Goal: Task Accomplishment & Management: Manage account settings

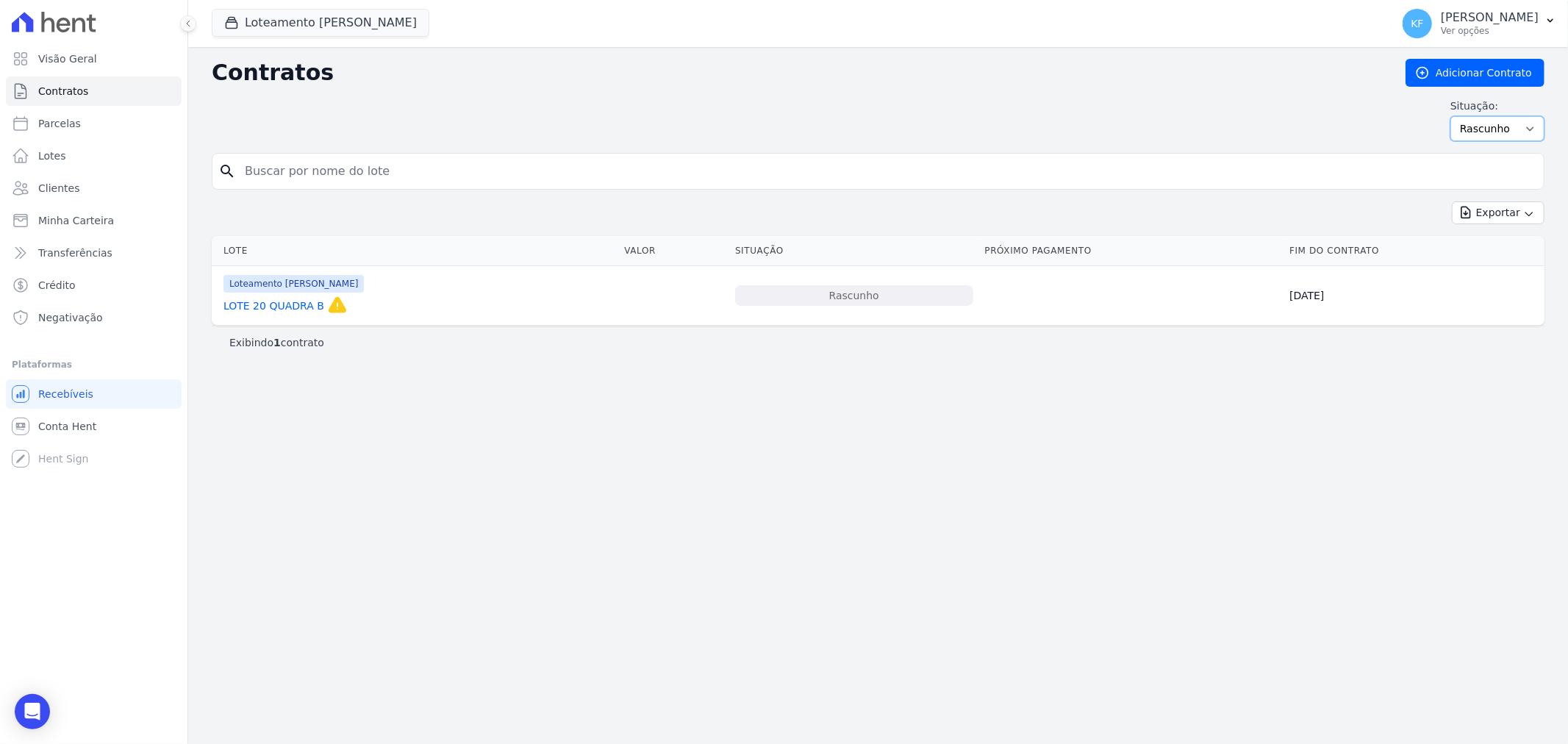
click at [1480, 121] on select "Ativo Todos Pausado Distratado Rascunho Expirado Encerrado" at bounding box center [1497, 128] width 94 height 25
click at [1457, 116] on select "Ativo Todos Pausado Distratado Rascunho Expirado Encerrado" at bounding box center [1497, 128] width 94 height 25
click at [53, 70] on link "Visão Geral" at bounding box center [93, 58] width 176 height 29
click at [79, 87] on span "Contratos" at bounding box center [63, 92] width 50 height 15
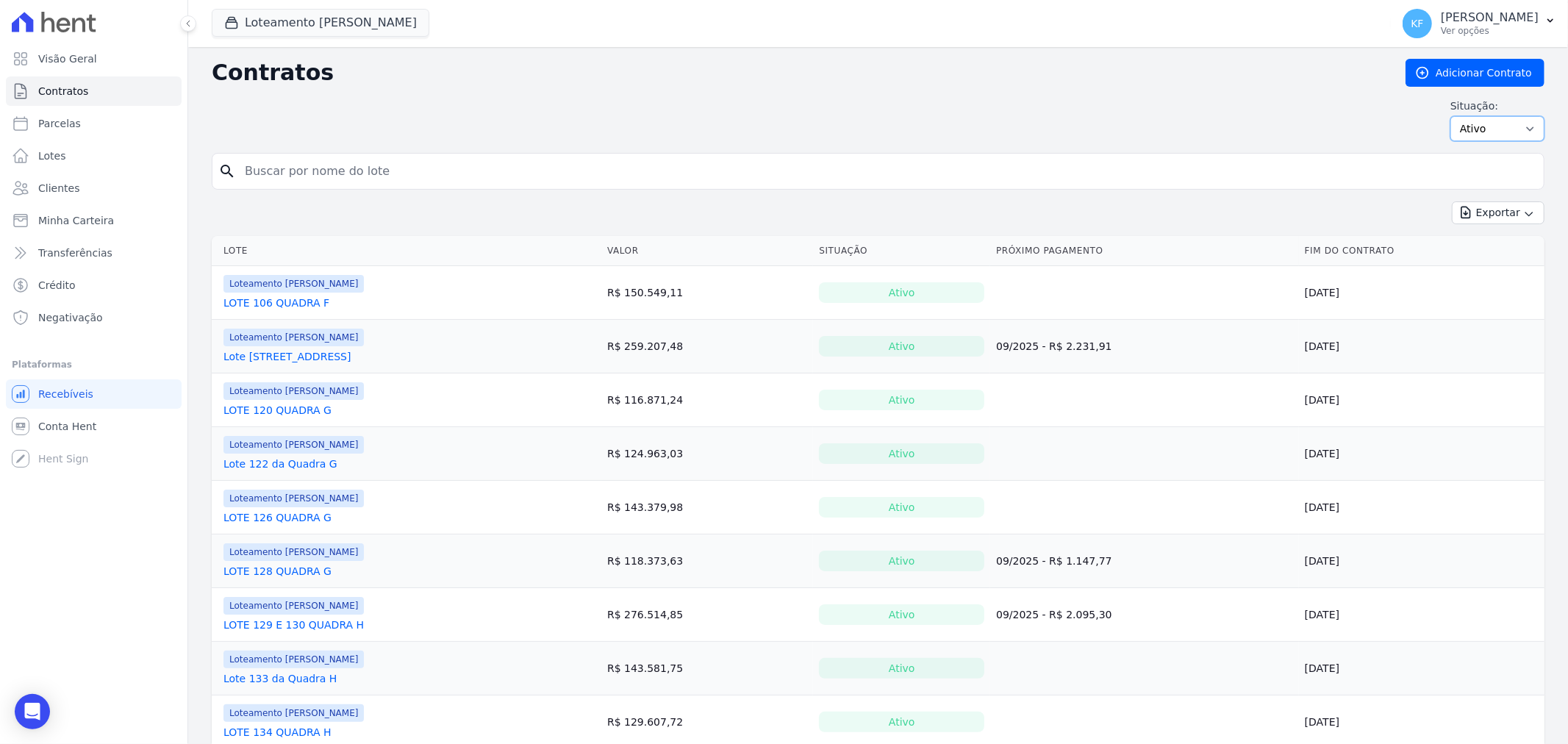
click at [1488, 122] on select "Ativo Todos Pausado Distratado Rascunho Expirado Encerrado" at bounding box center [1497, 128] width 94 height 25
select select "draft"
click at [1450, 116] on select "Ativo Todos Pausado Distratado Rascunho Expirado Encerrado" at bounding box center [1497, 128] width 94 height 25
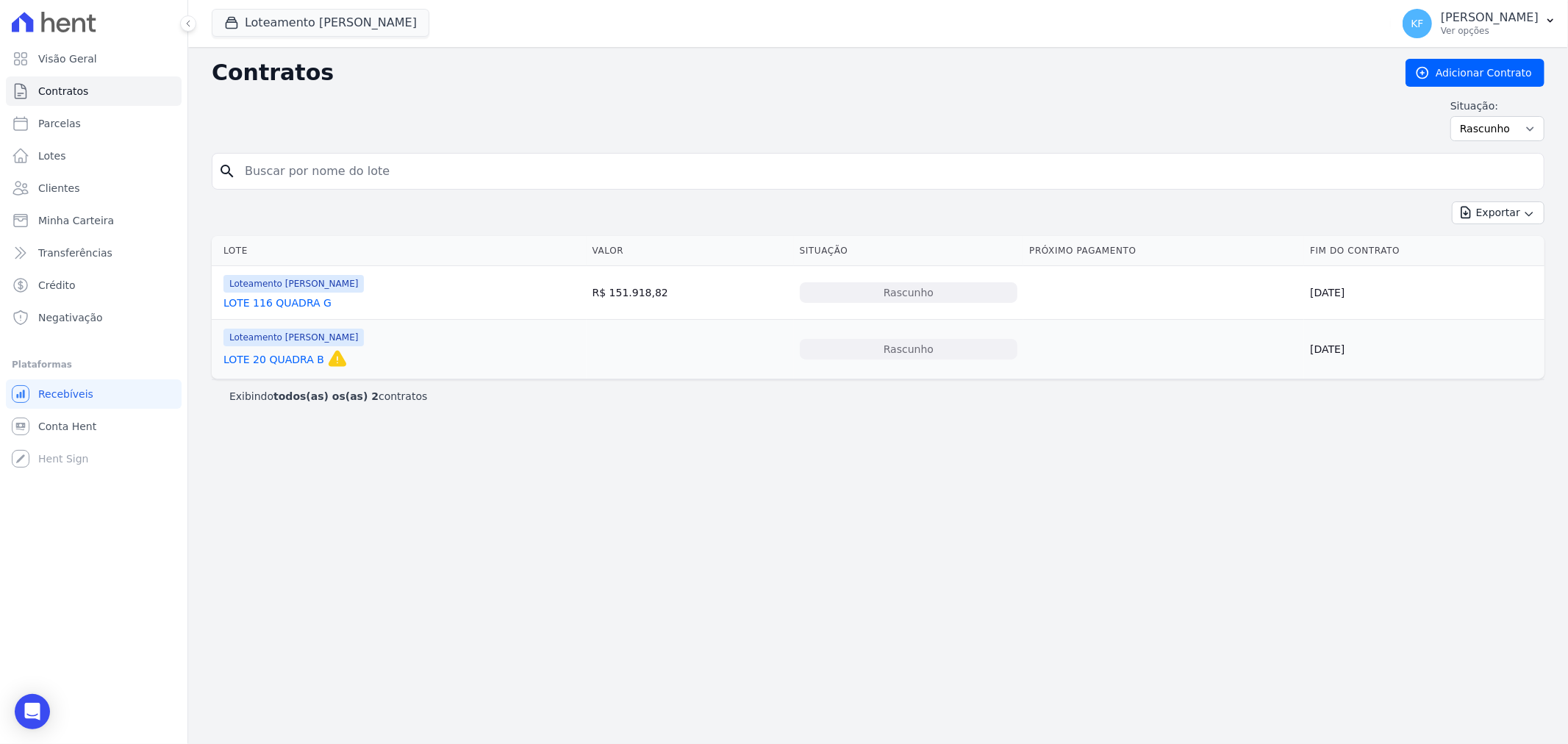
click at [284, 303] on link "LOTE 116 QUADRA G" at bounding box center [278, 303] width 108 height 15
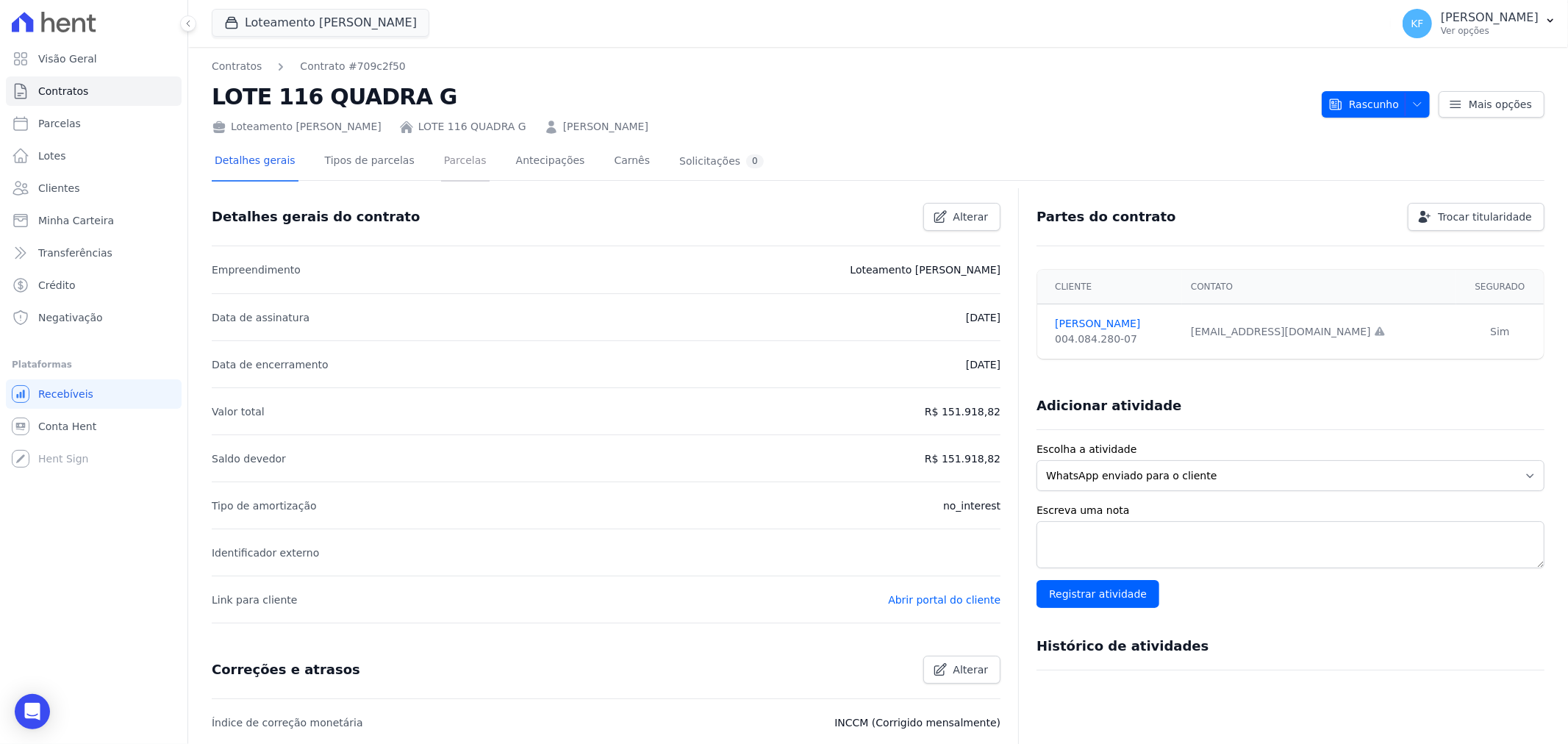
drag, startPoint x: 444, startPoint y: 159, endPoint x: 475, endPoint y: 186, distance: 41.1
click at [444, 159] on link "Parcelas" at bounding box center [465, 162] width 48 height 39
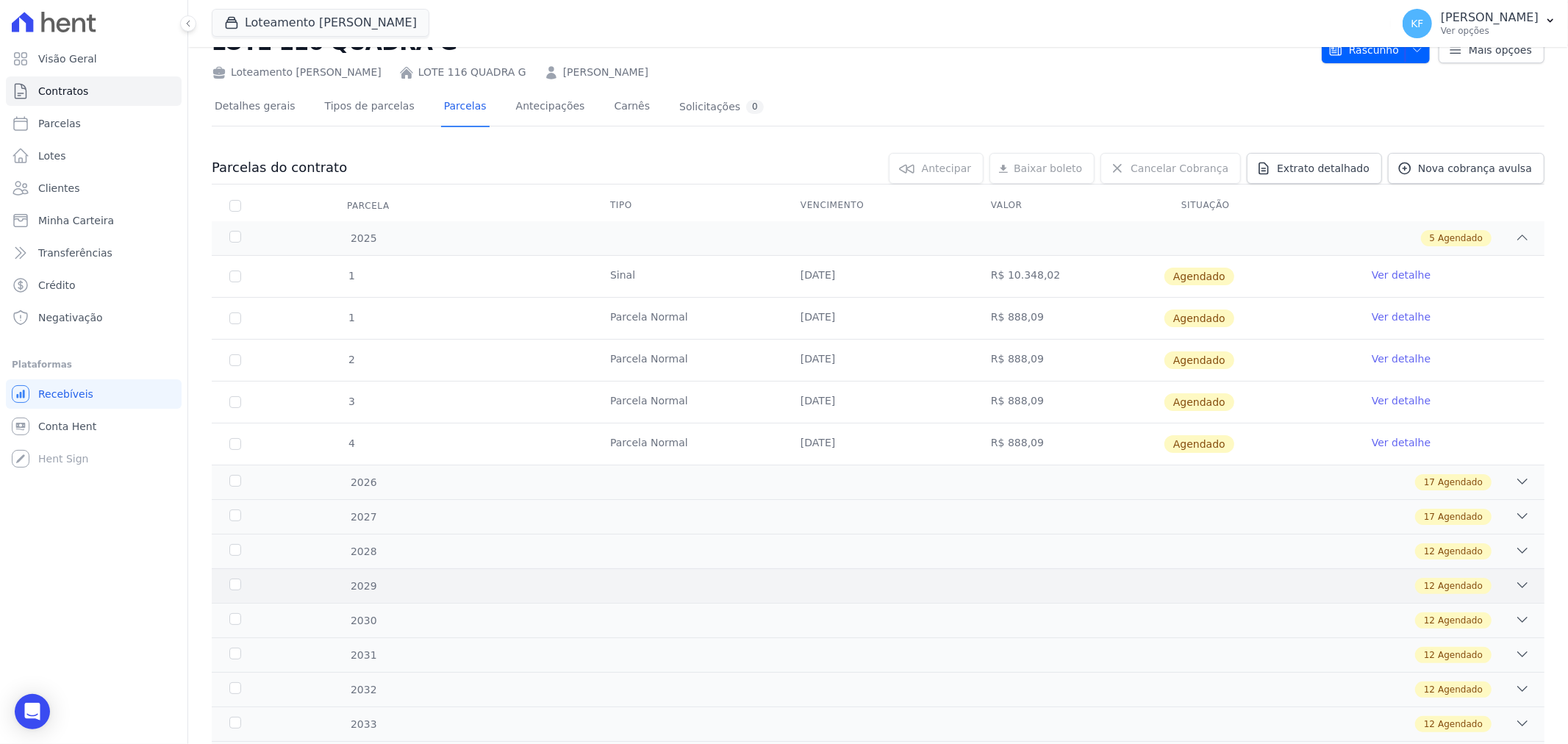
scroll to position [82, 0]
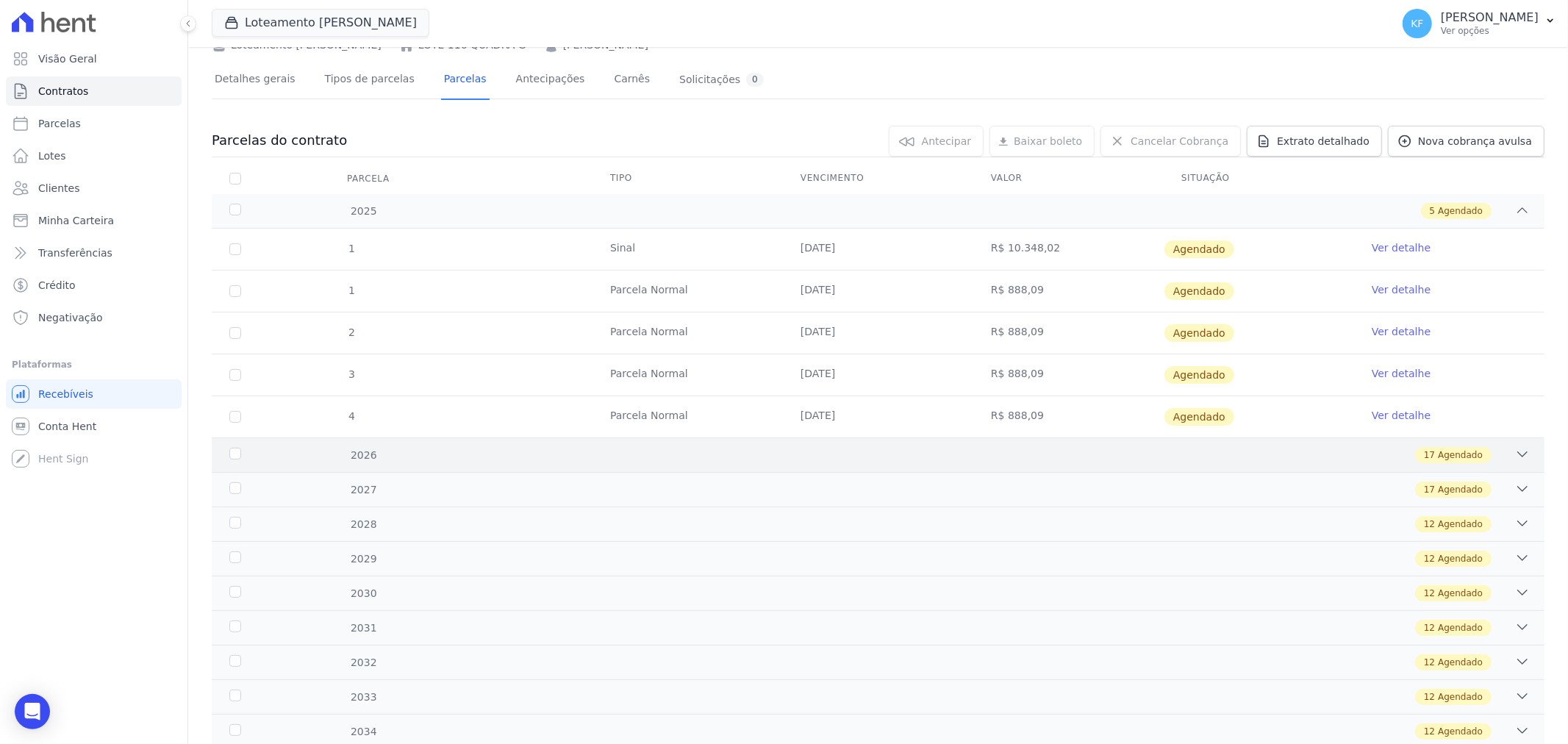
click at [912, 458] on div "17 Agendado" at bounding box center [944, 455] width 1172 height 16
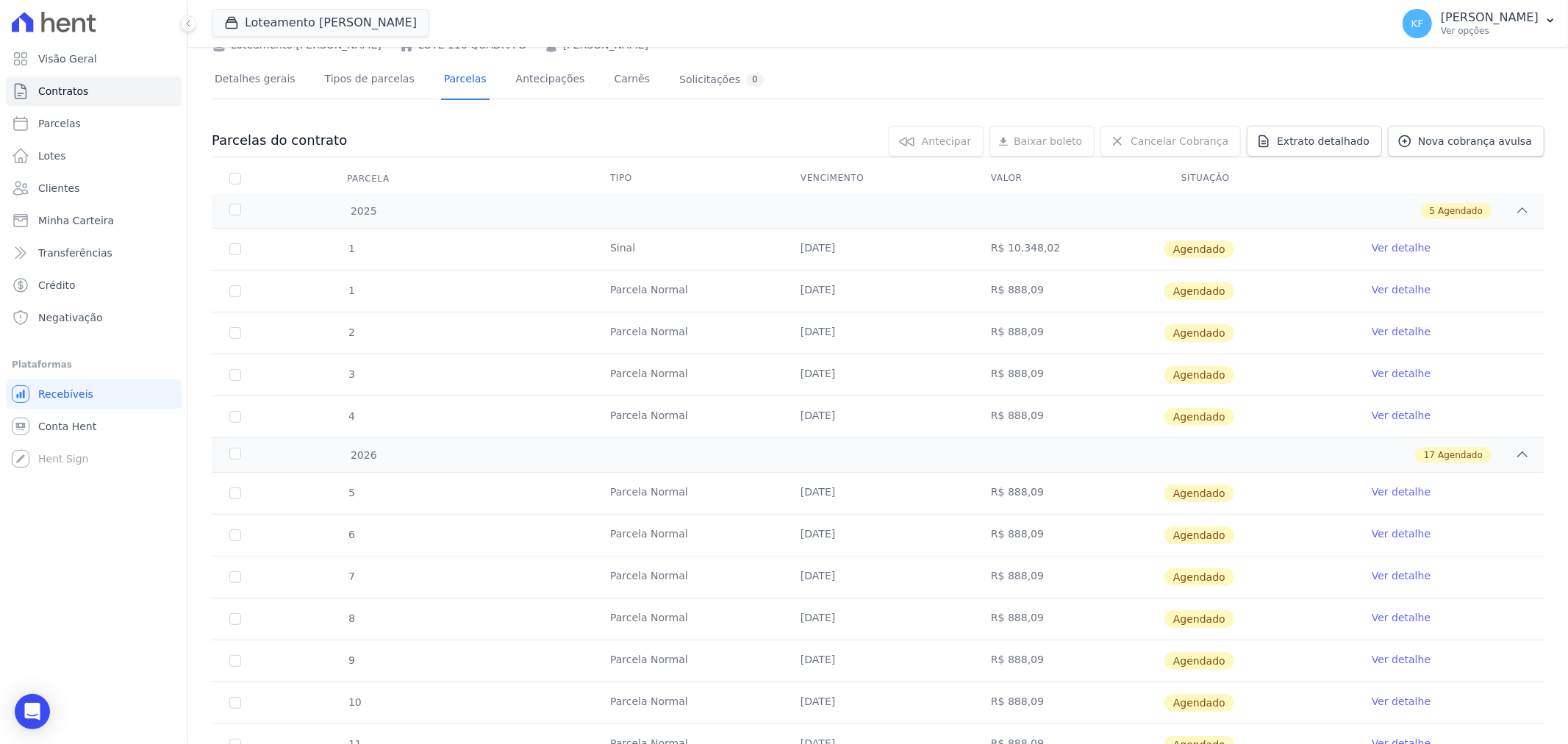
scroll to position [0, 0]
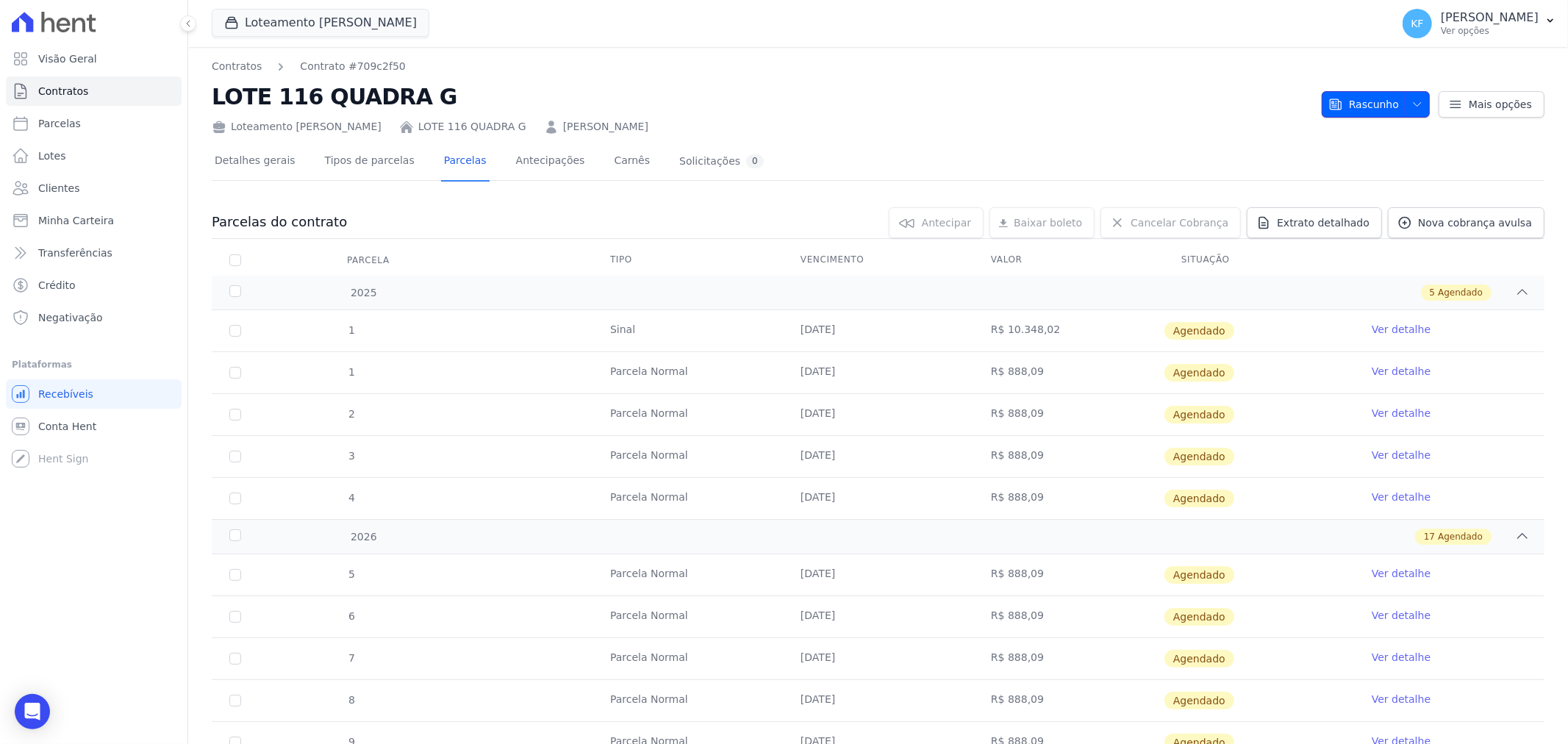
click at [1378, 97] on span "Rascunho" at bounding box center [1363, 104] width 71 height 27
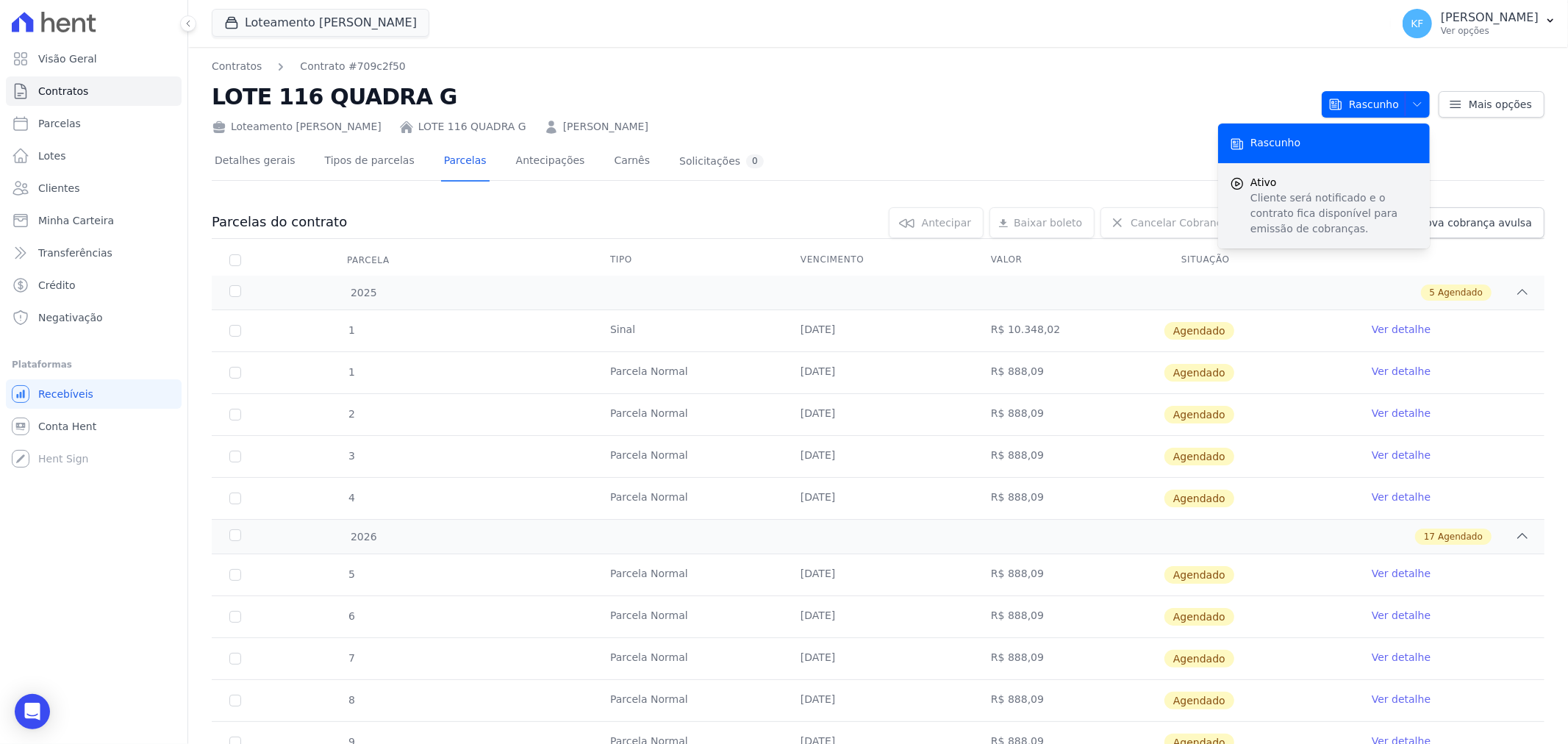
click at [1276, 184] on span "Ativo" at bounding box center [1334, 183] width 168 height 16
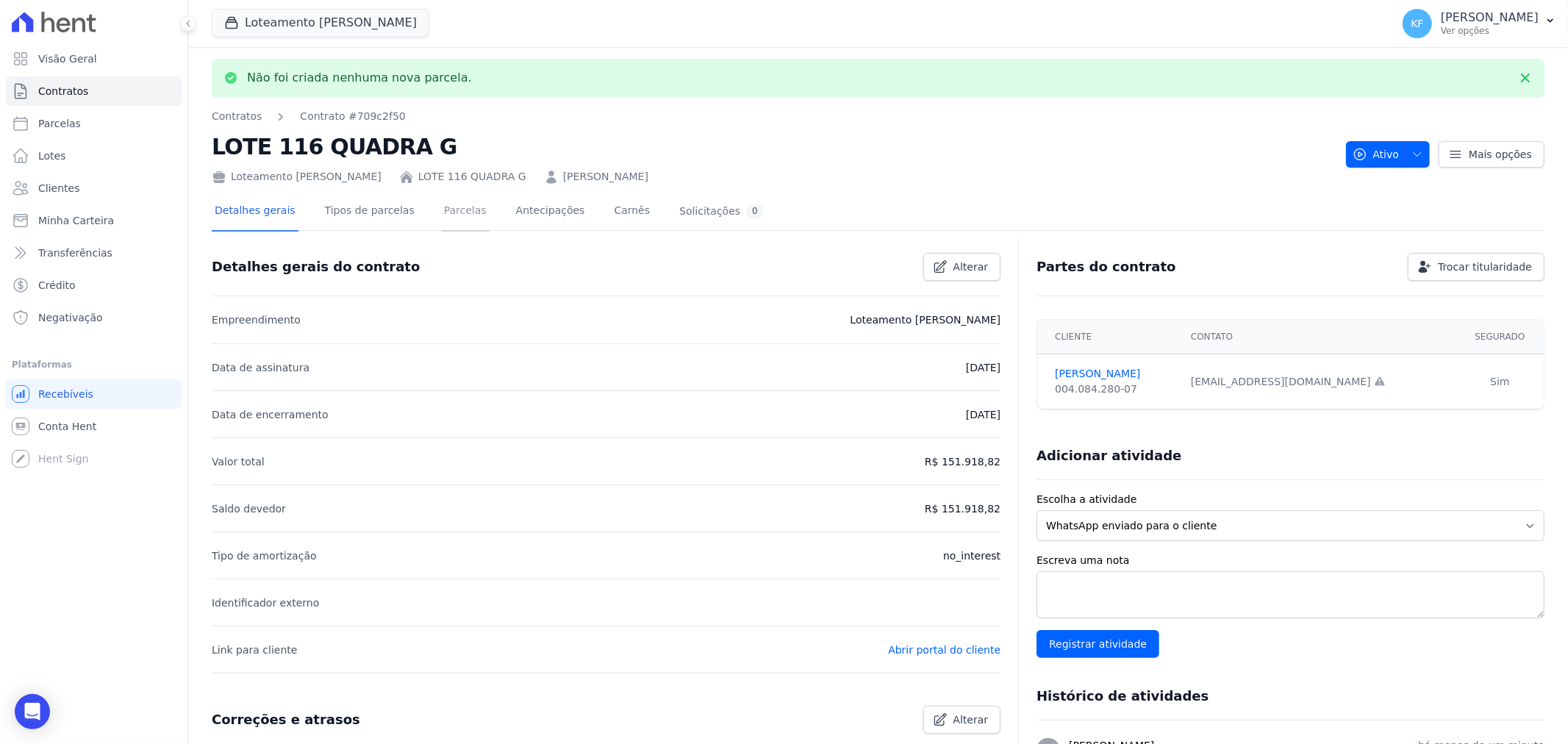
click at [452, 214] on link "Parcelas" at bounding box center [465, 212] width 48 height 39
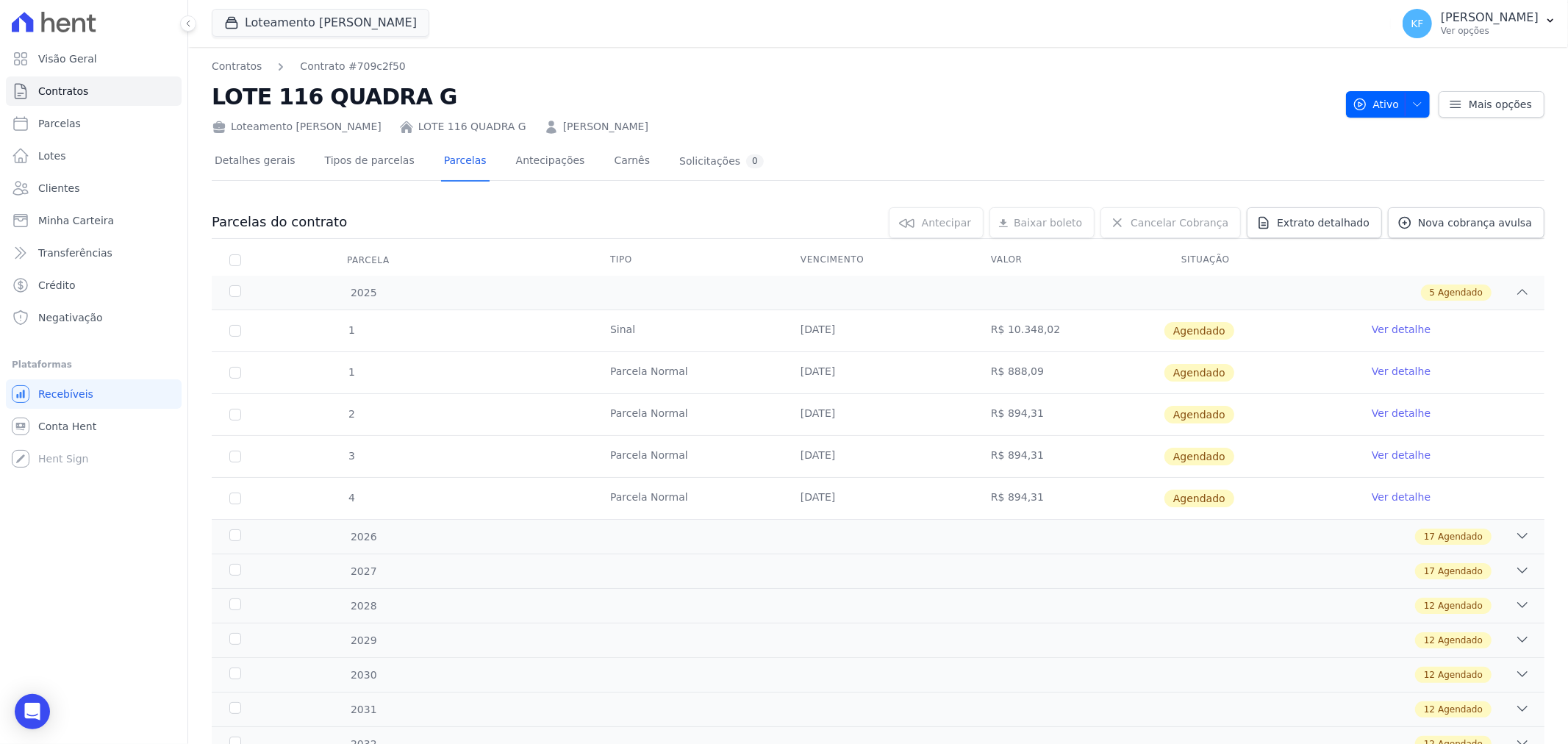
click at [1378, 332] on link "Ver detalhe" at bounding box center [1400, 329] width 59 height 15
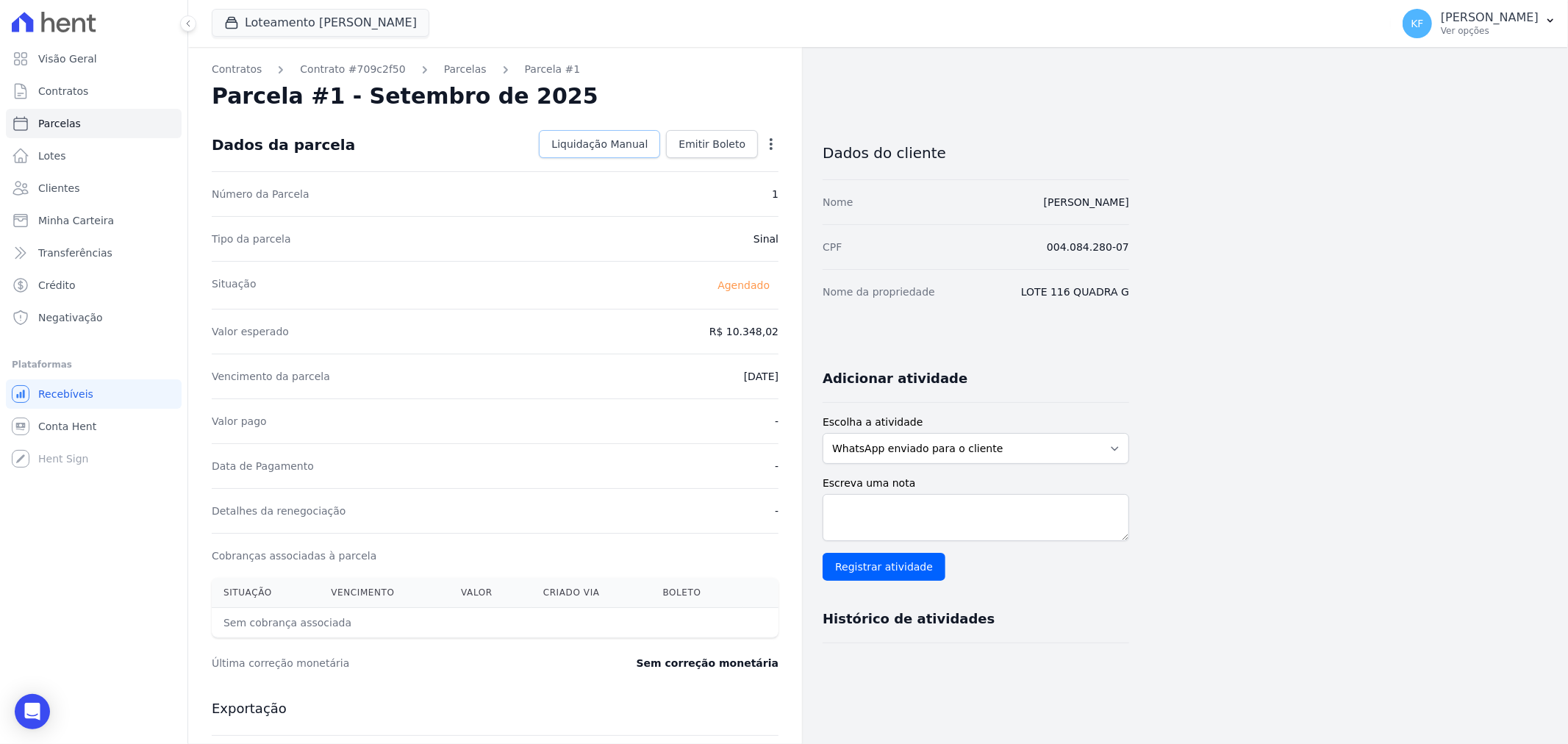
click at [627, 140] on span "Liquidação Manual" at bounding box center [599, 144] width 97 height 15
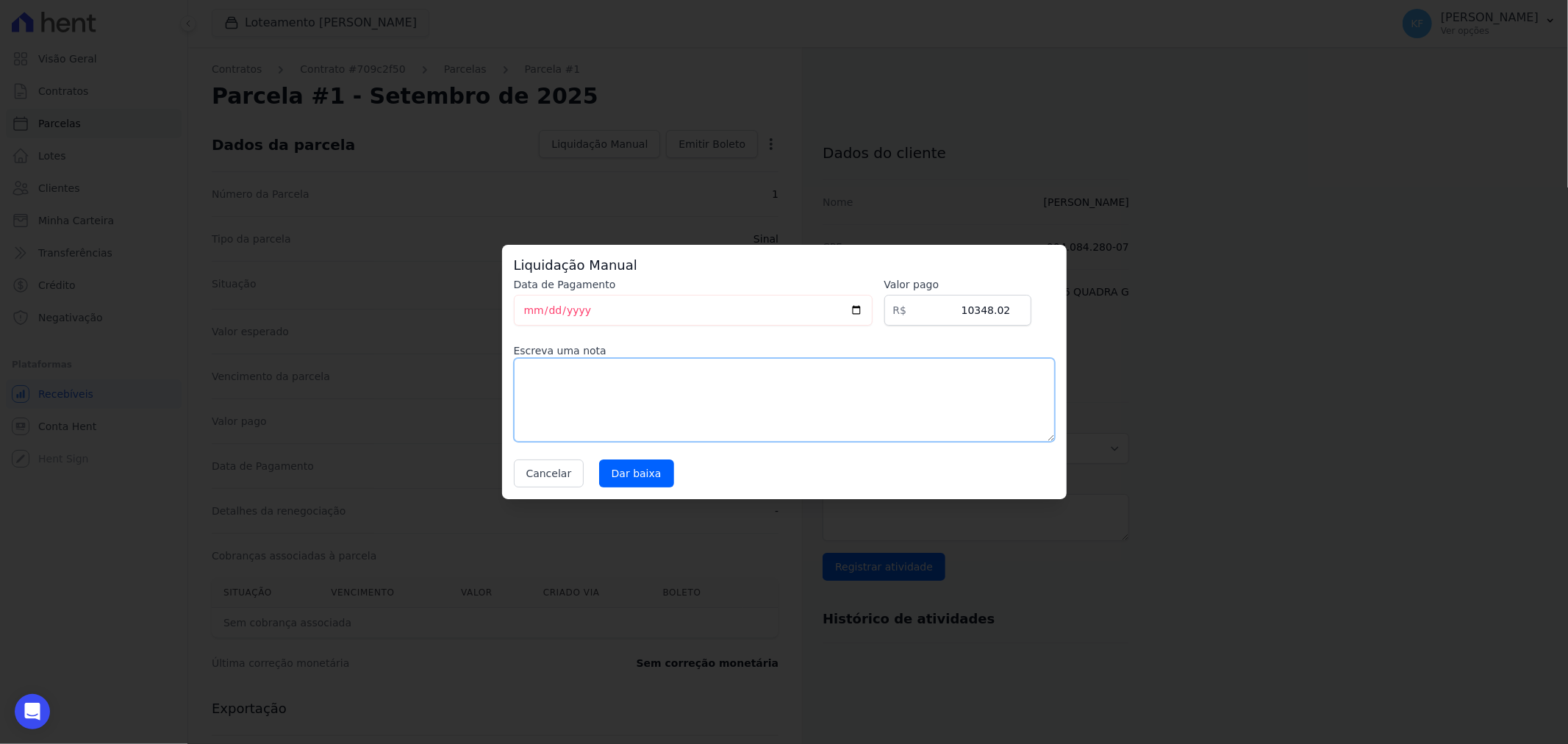
click at [666, 386] on textarea at bounding box center [784, 400] width 541 height 84
type textarea "p"
type textarea "Pago via PIX no Sicredi em 01/09/25."
click at [628, 475] on input "Dar baixa" at bounding box center [637, 474] width 75 height 28
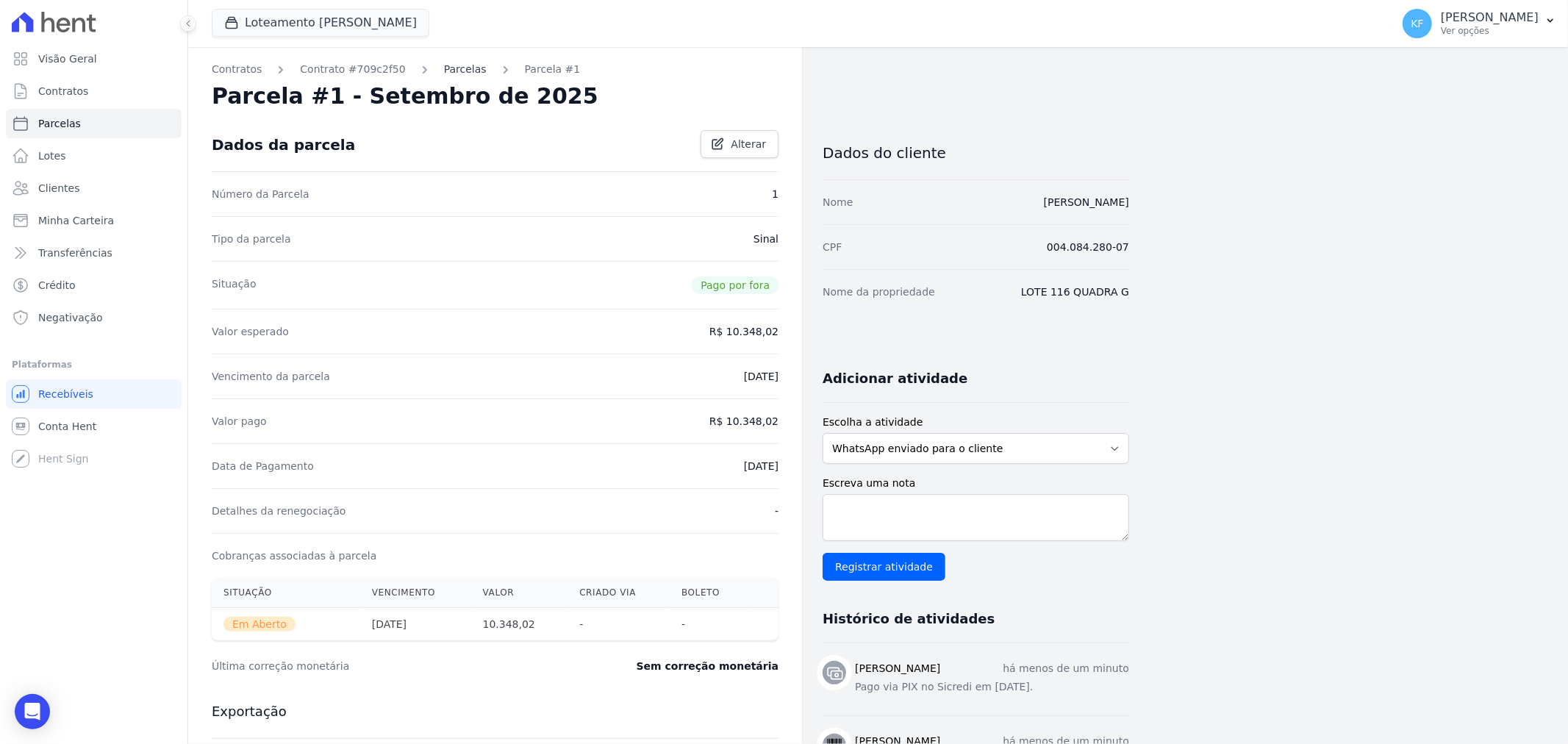
click at [452, 66] on link "Parcelas" at bounding box center [465, 69] width 43 height 16
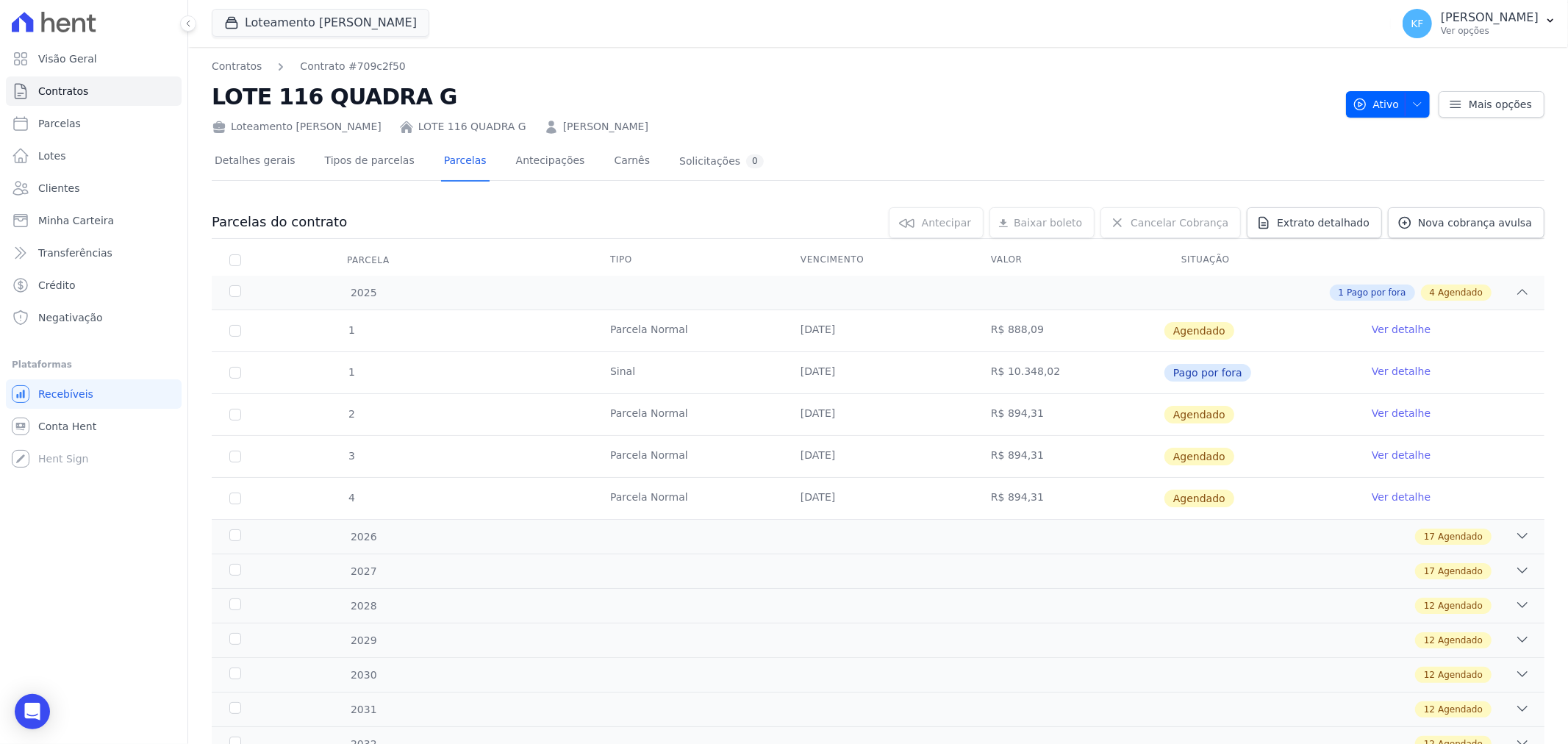
click at [1405, 415] on link "Ver detalhe" at bounding box center [1400, 414] width 59 height 15
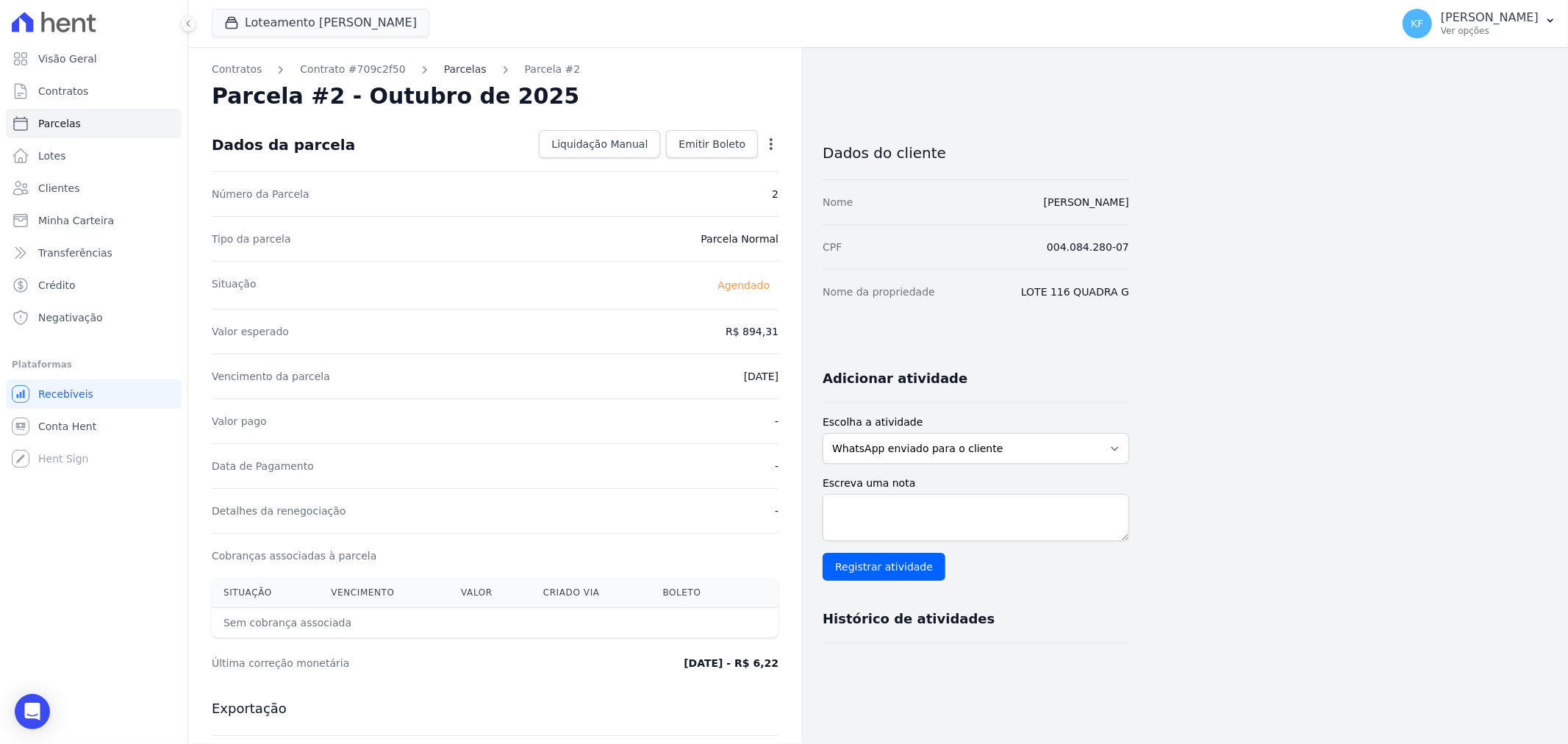
click at [444, 72] on link "Parcelas" at bounding box center [465, 69] width 43 height 16
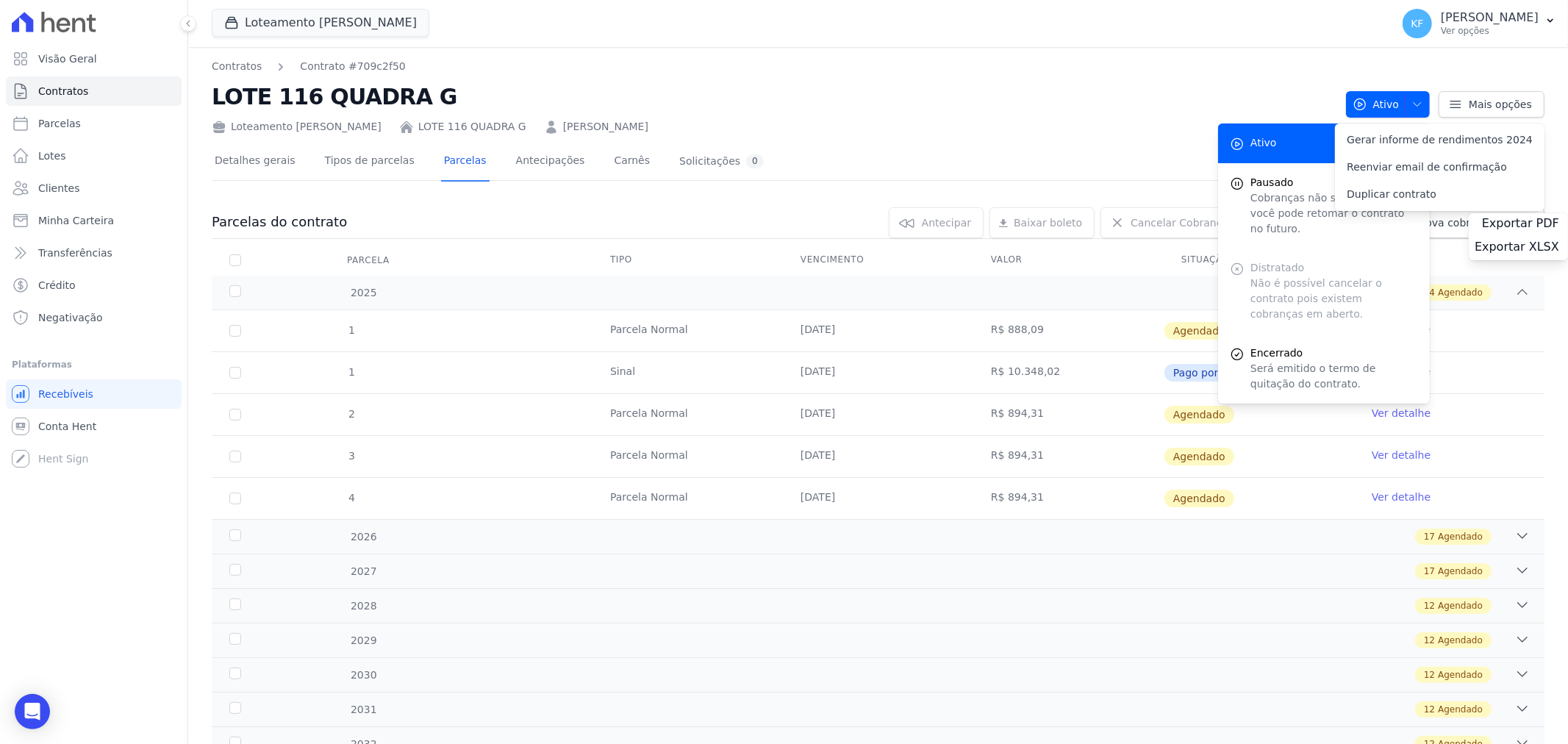
drag, startPoint x: 1242, startPoint y: 349, endPoint x: 1380, endPoint y: 329, distance: 139.4
click at [1380, 329] on div "Contratos Contrato #709c2f50 LOTE 116 QUADRA G Loteamento Jardim Amélia LOTE 11…" at bounding box center [878, 477] width 1380 height 862
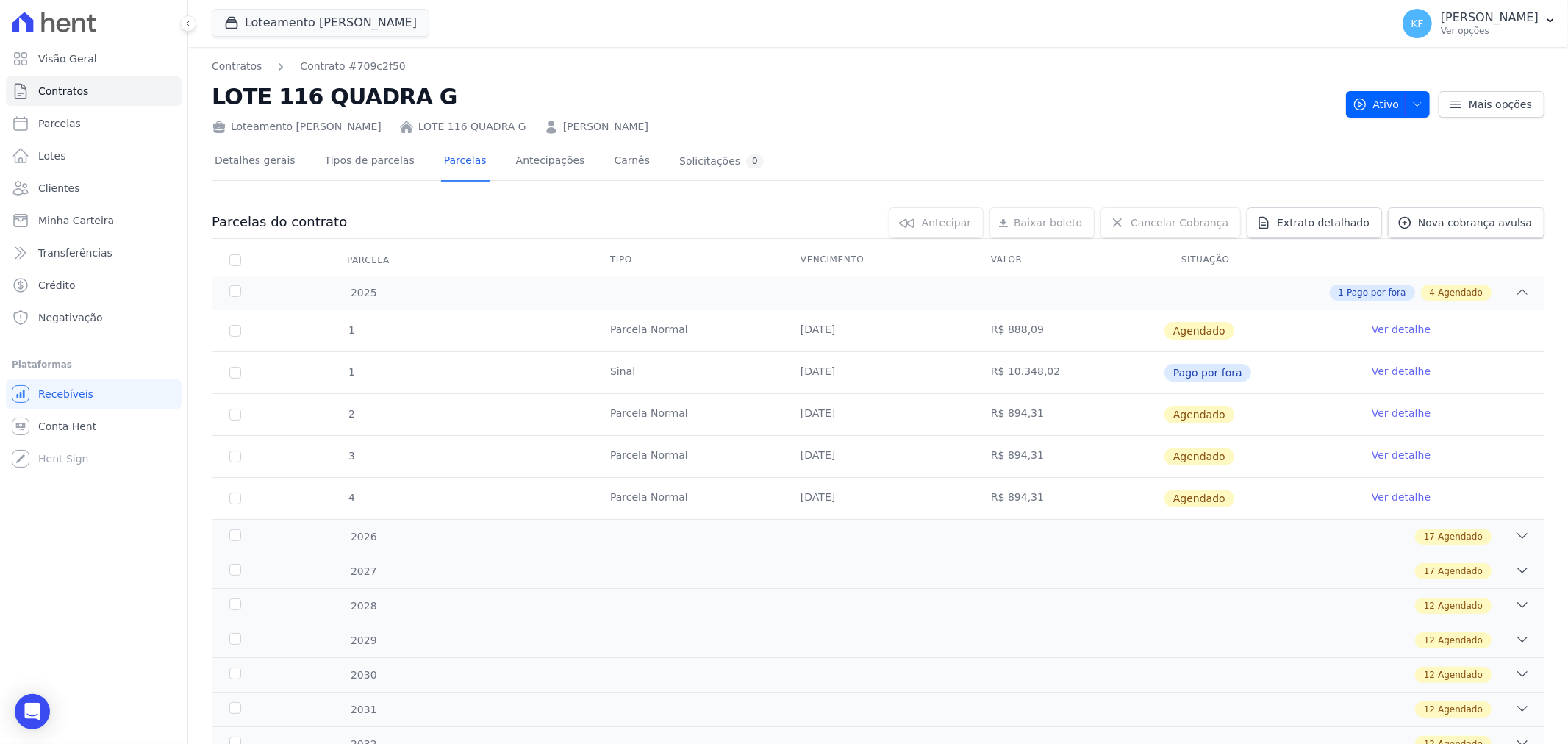
click at [1379, 328] on link "Ver detalhe" at bounding box center [1400, 329] width 59 height 15
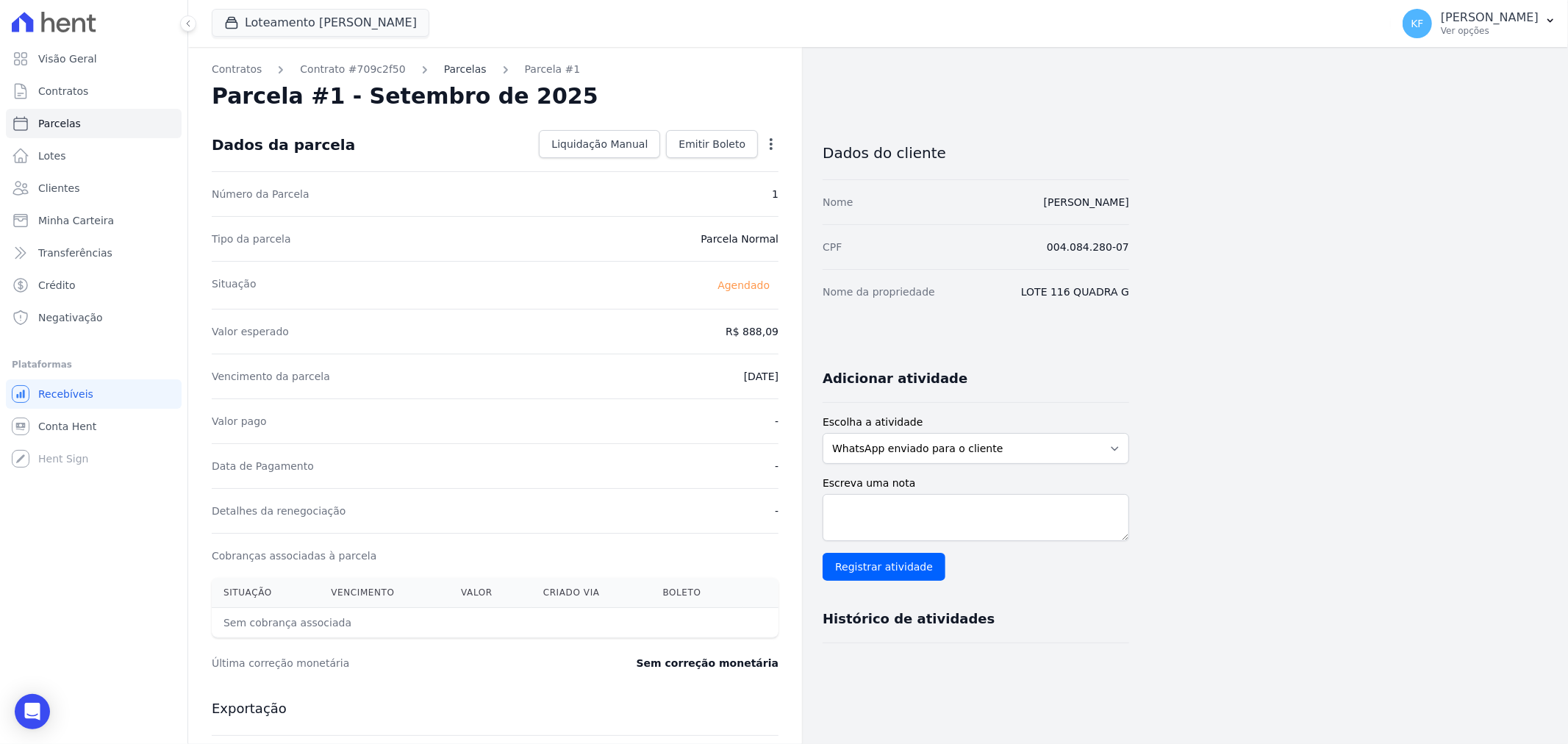
click at [450, 69] on link "Parcelas" at bounding box center [465, 69] width 43 height 16
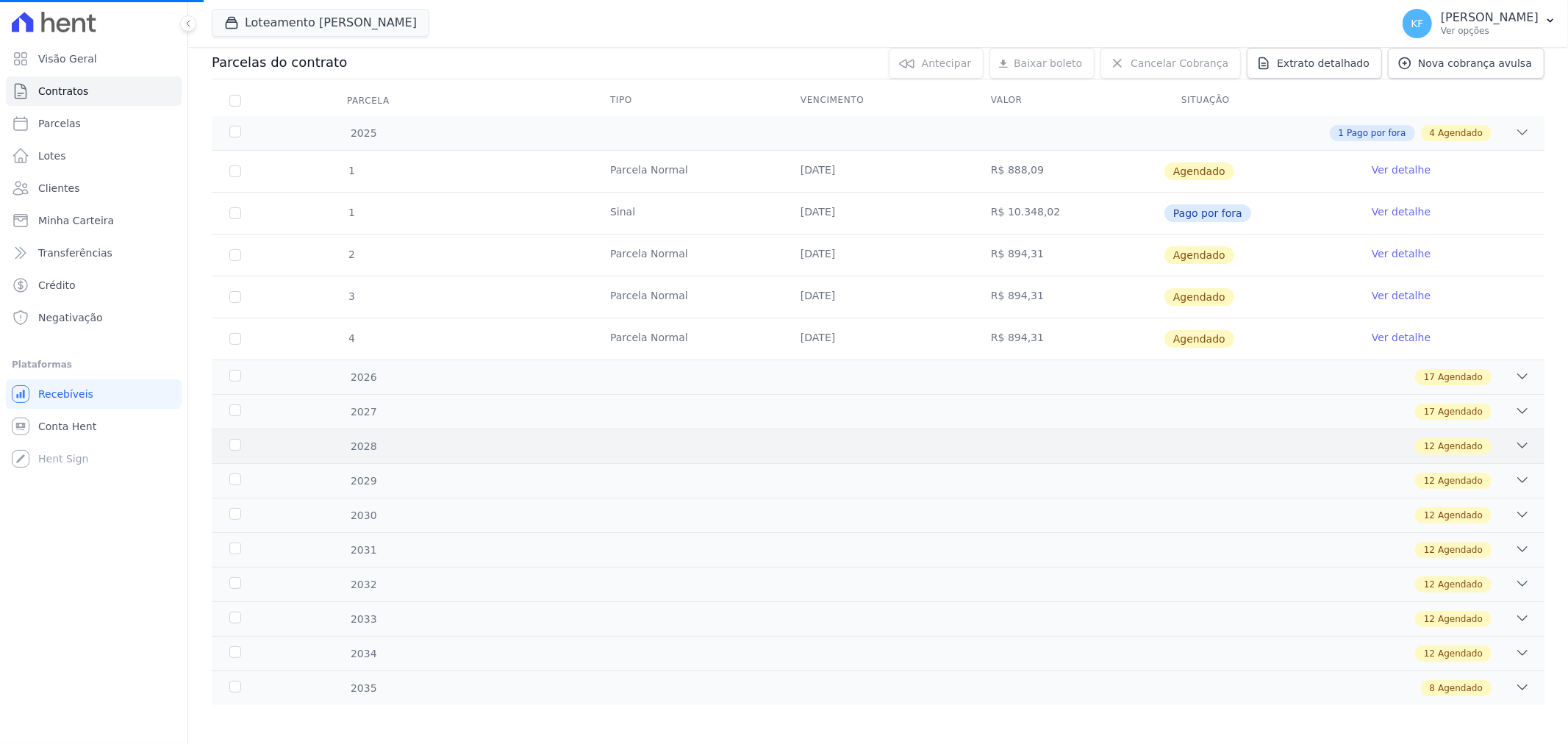
scroll to position [163, 0]
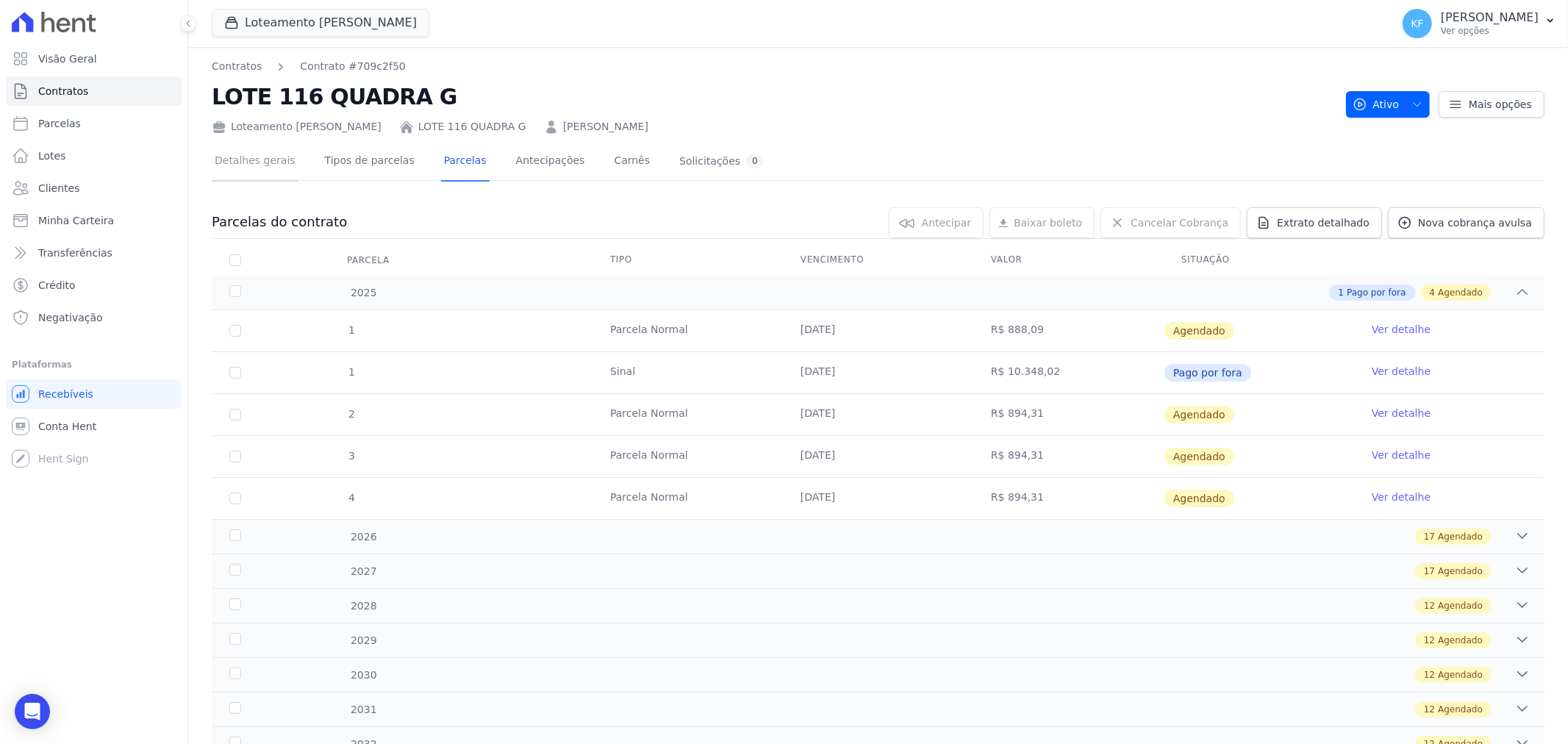
click at [243, 157] on link "Detalhes gerais" at bounding box center [255, 162] width 87 height 39
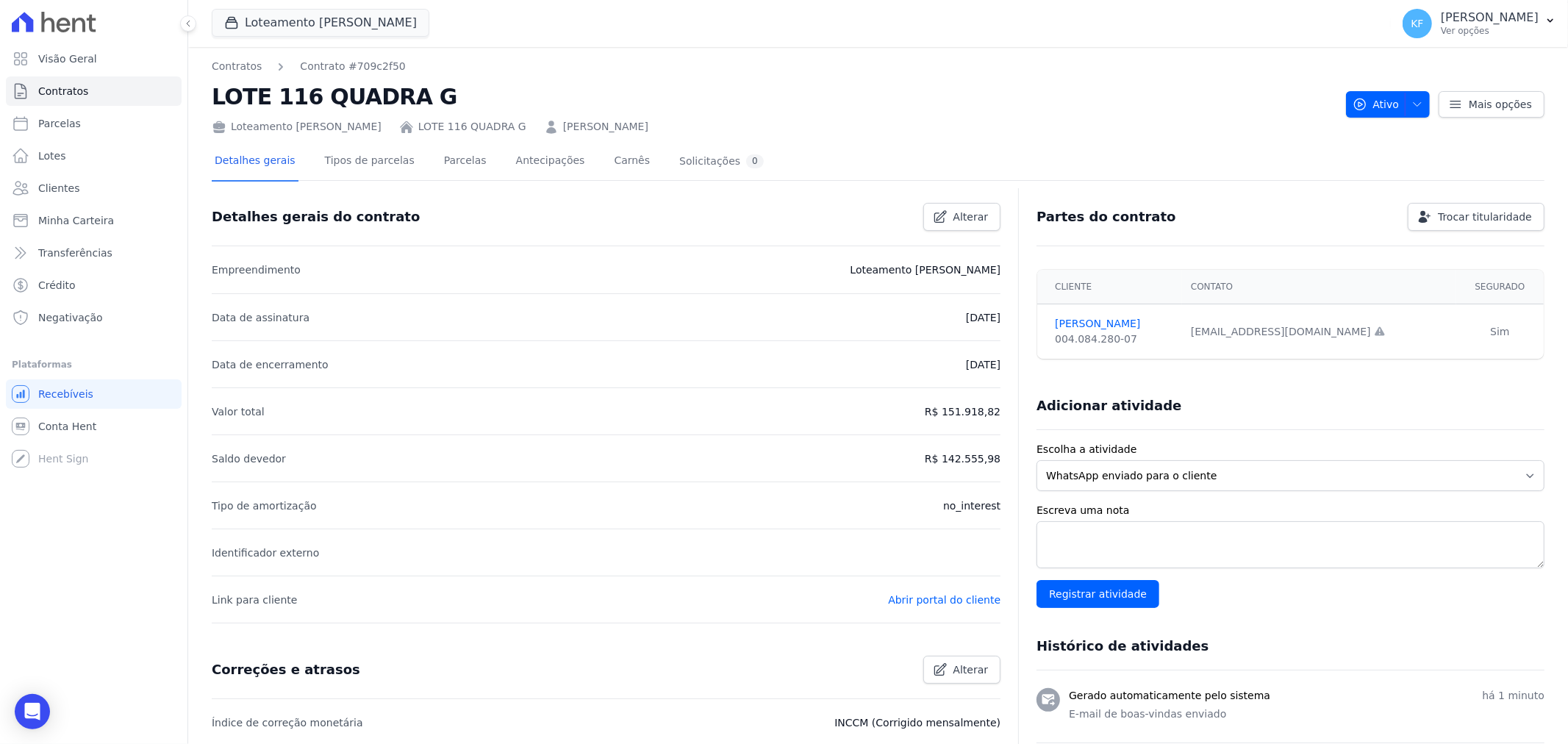
scroll to position [82, 0]
